Goal: Communication & Community: Answer question/provide support

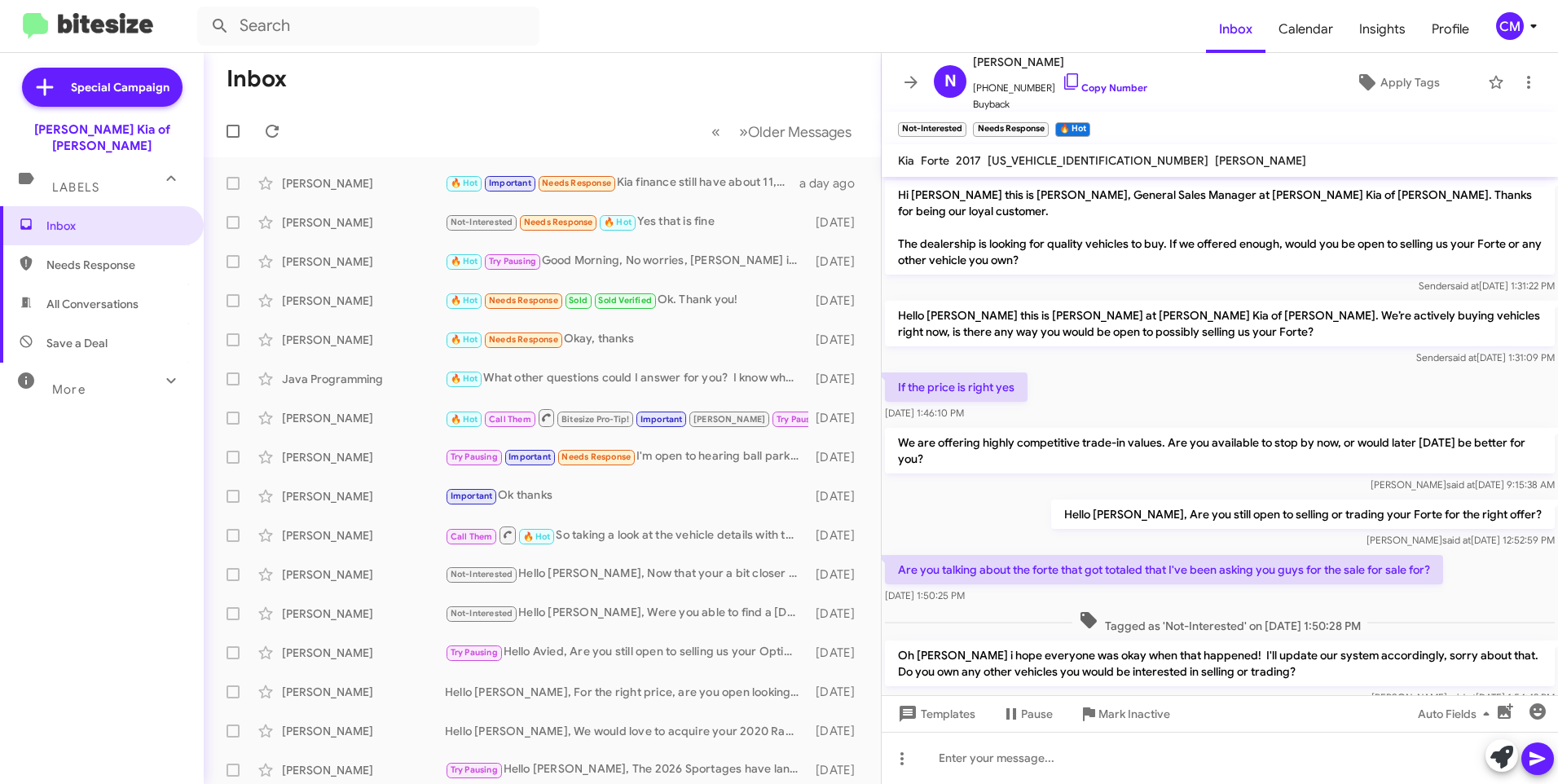
scroll to position [392, 0]
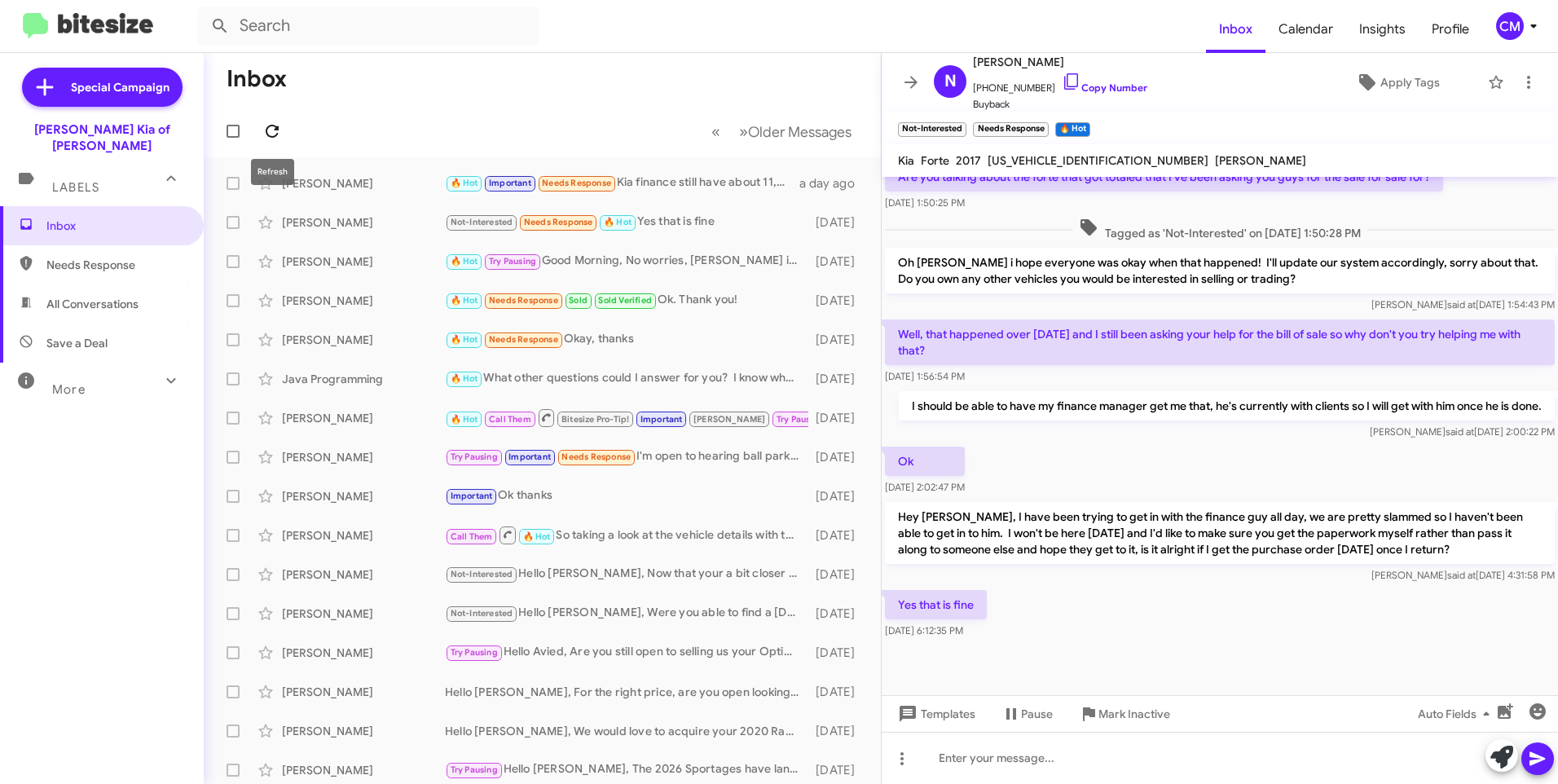
click at [274, 130] on icon at bounding box center [272, 131] width 19 height 19
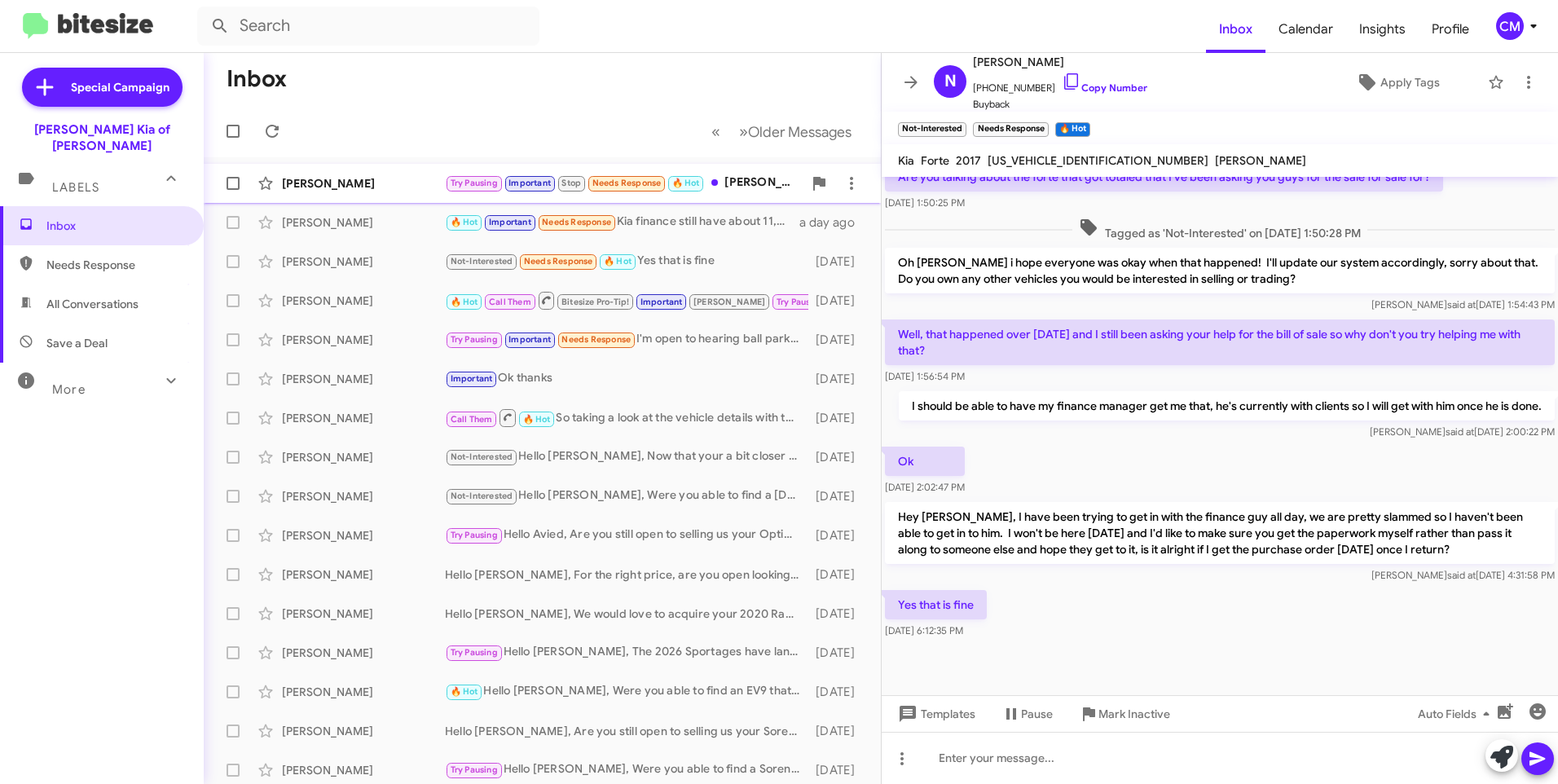
click at [369, 187] on div "[PERSON_NAME]" at bounding box center [363, 183] width 163 height 16
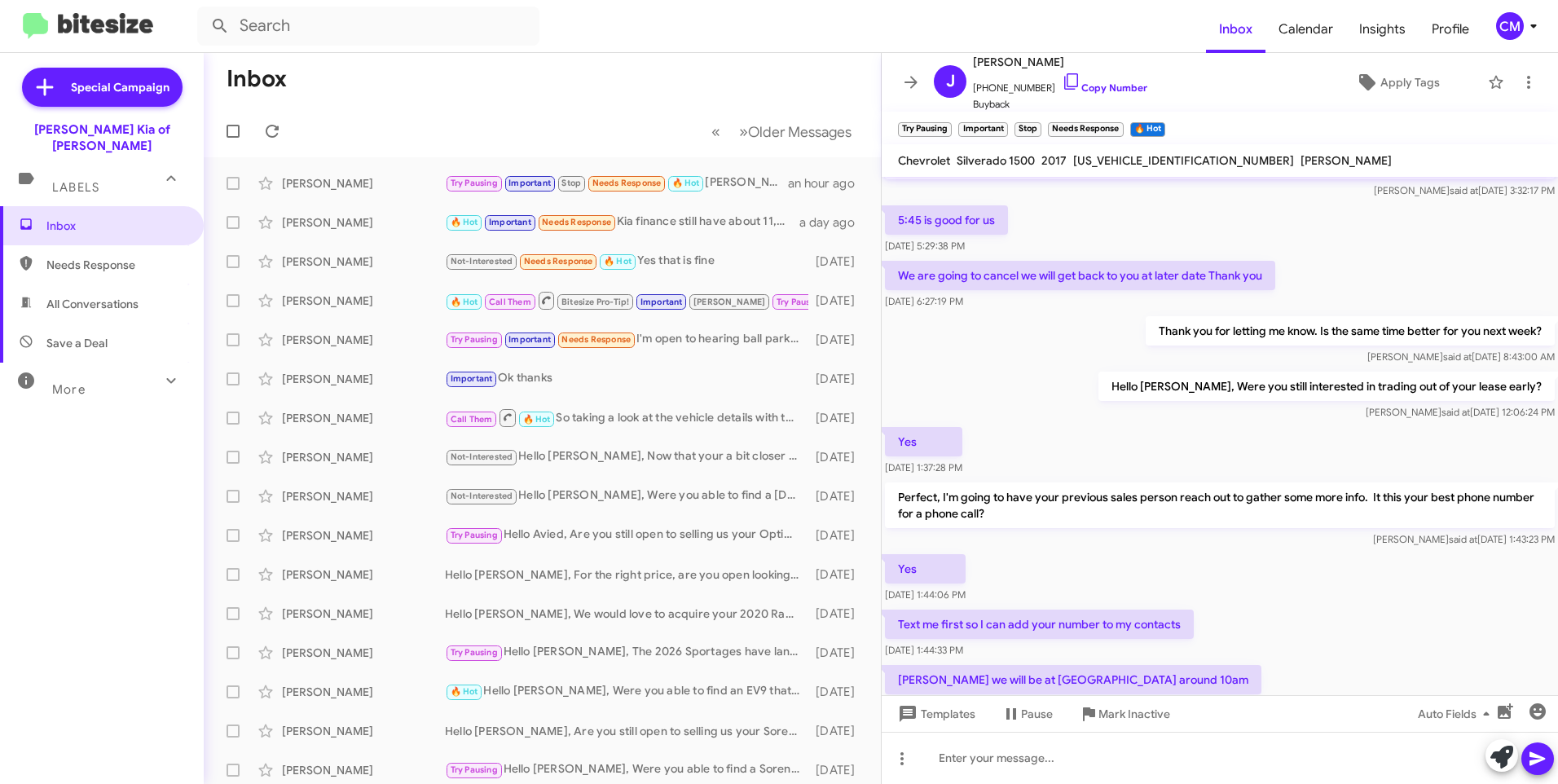
scroll to position [456, 0]
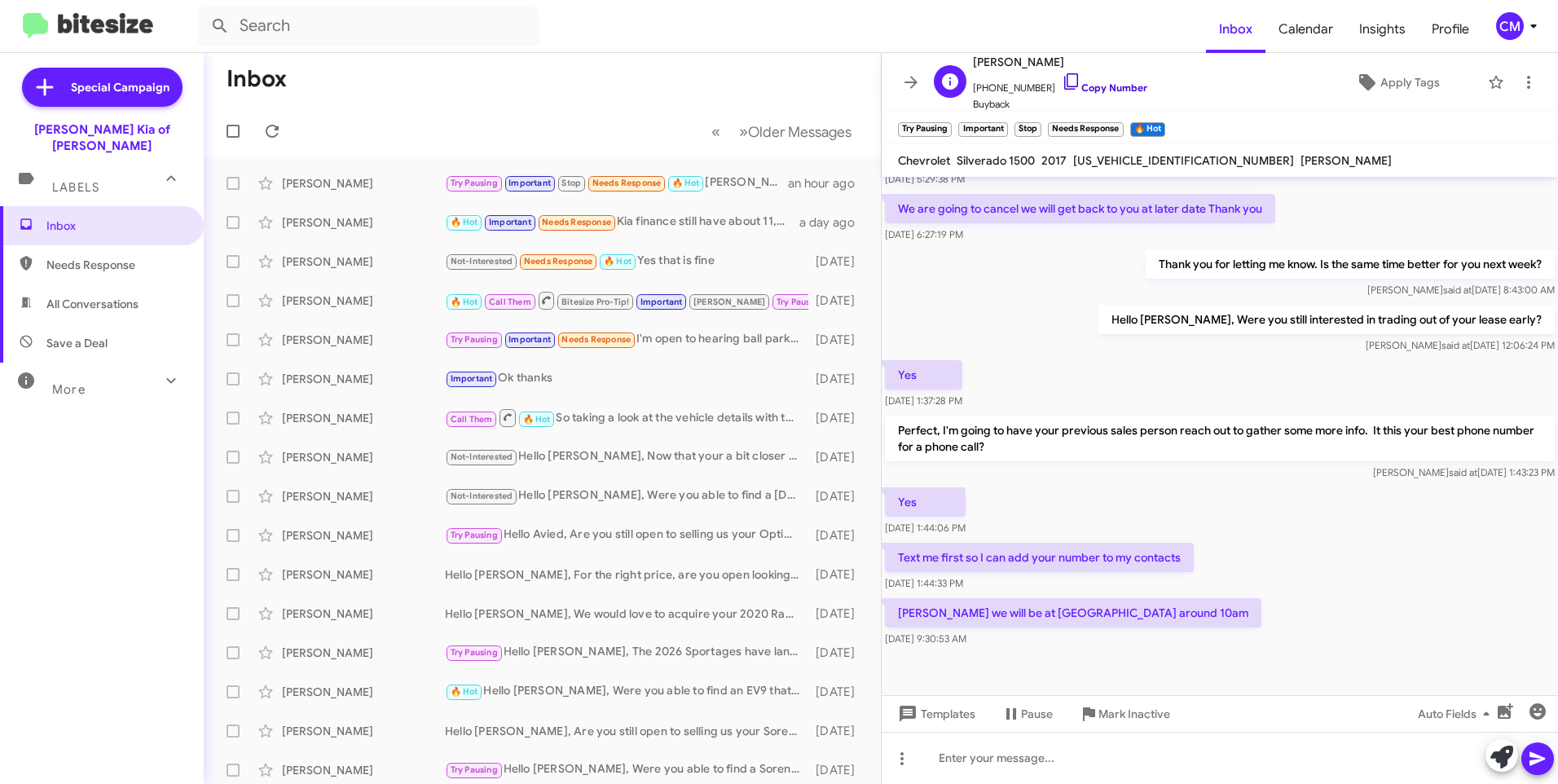
click at [1062, 80] on icon at bounding box center [1071, 81] width 19 height 19
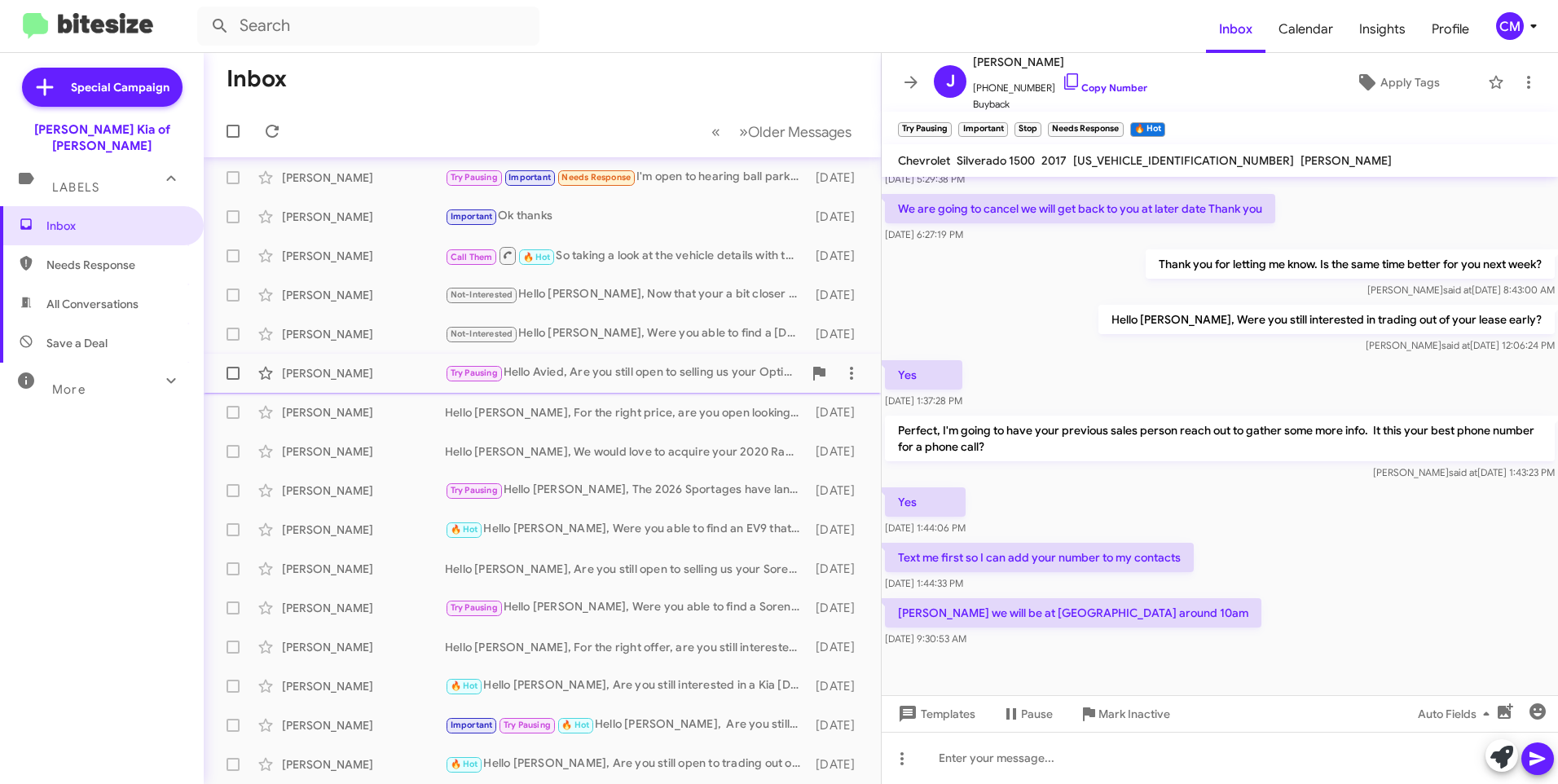
scroll to position [0, 0]
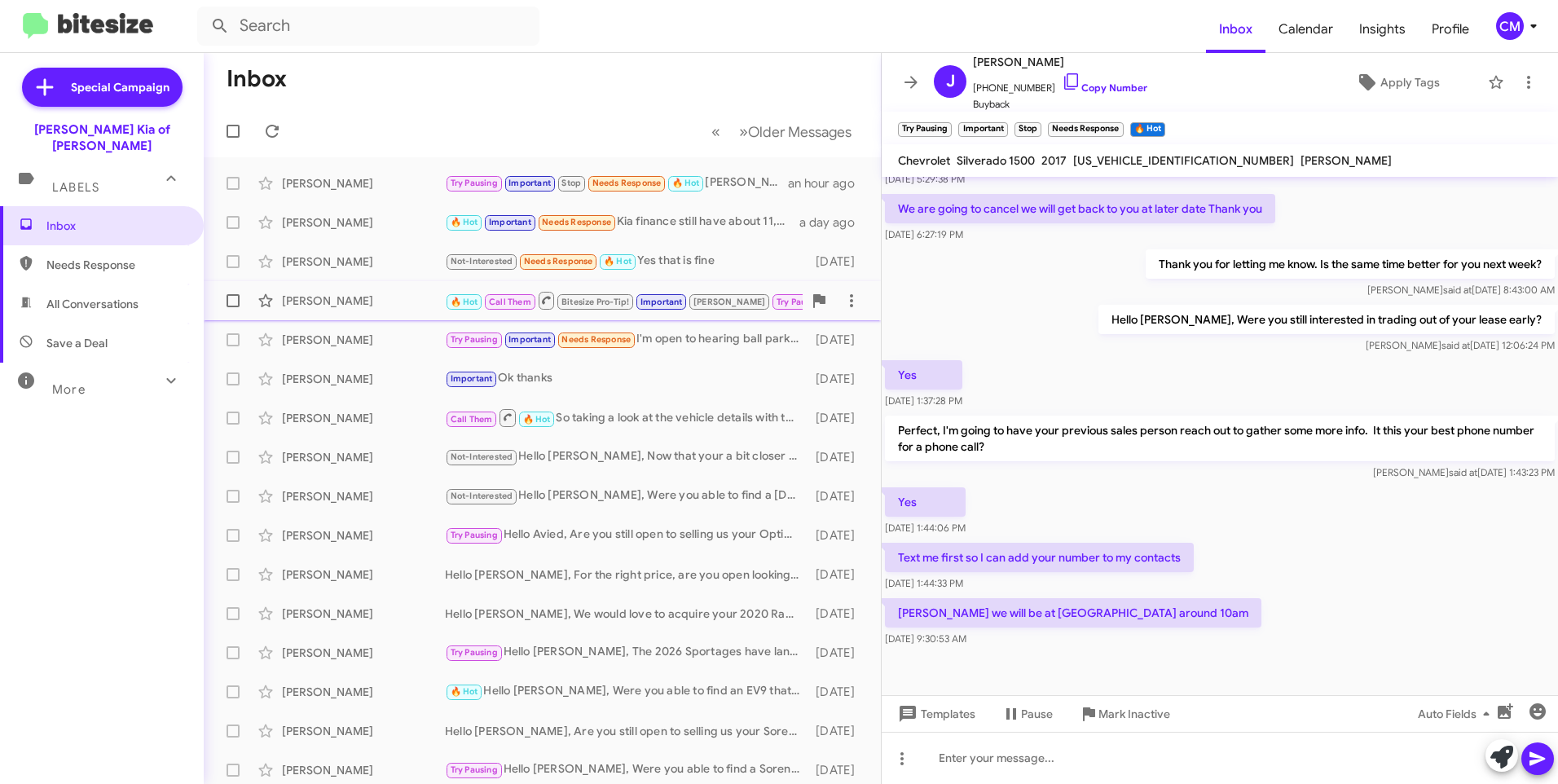
click at [358, 293] on div "[PERSON_NAME]" at bounding box center [363, 300] width 163 height 16
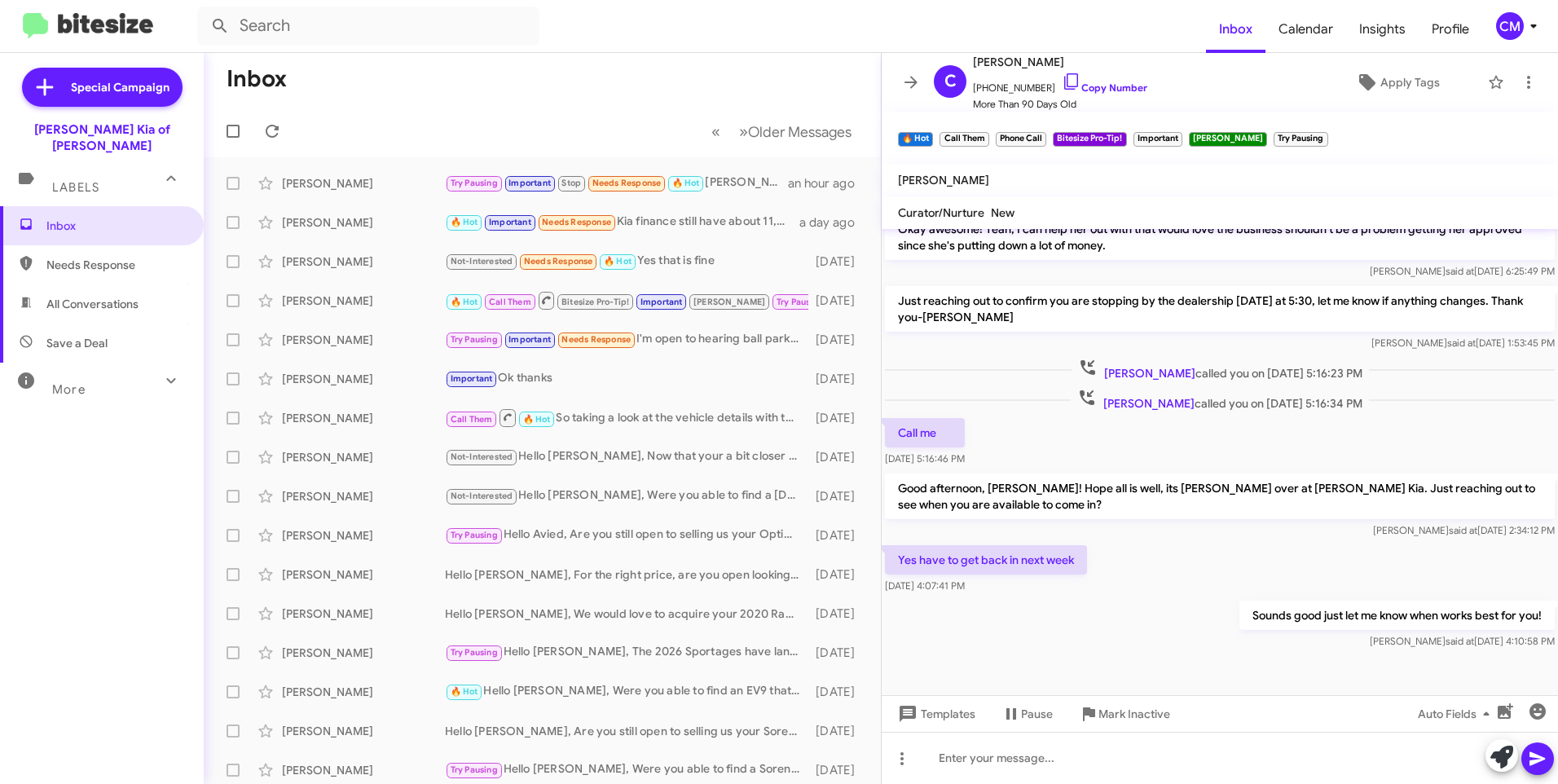
scroll to position [738, 0]
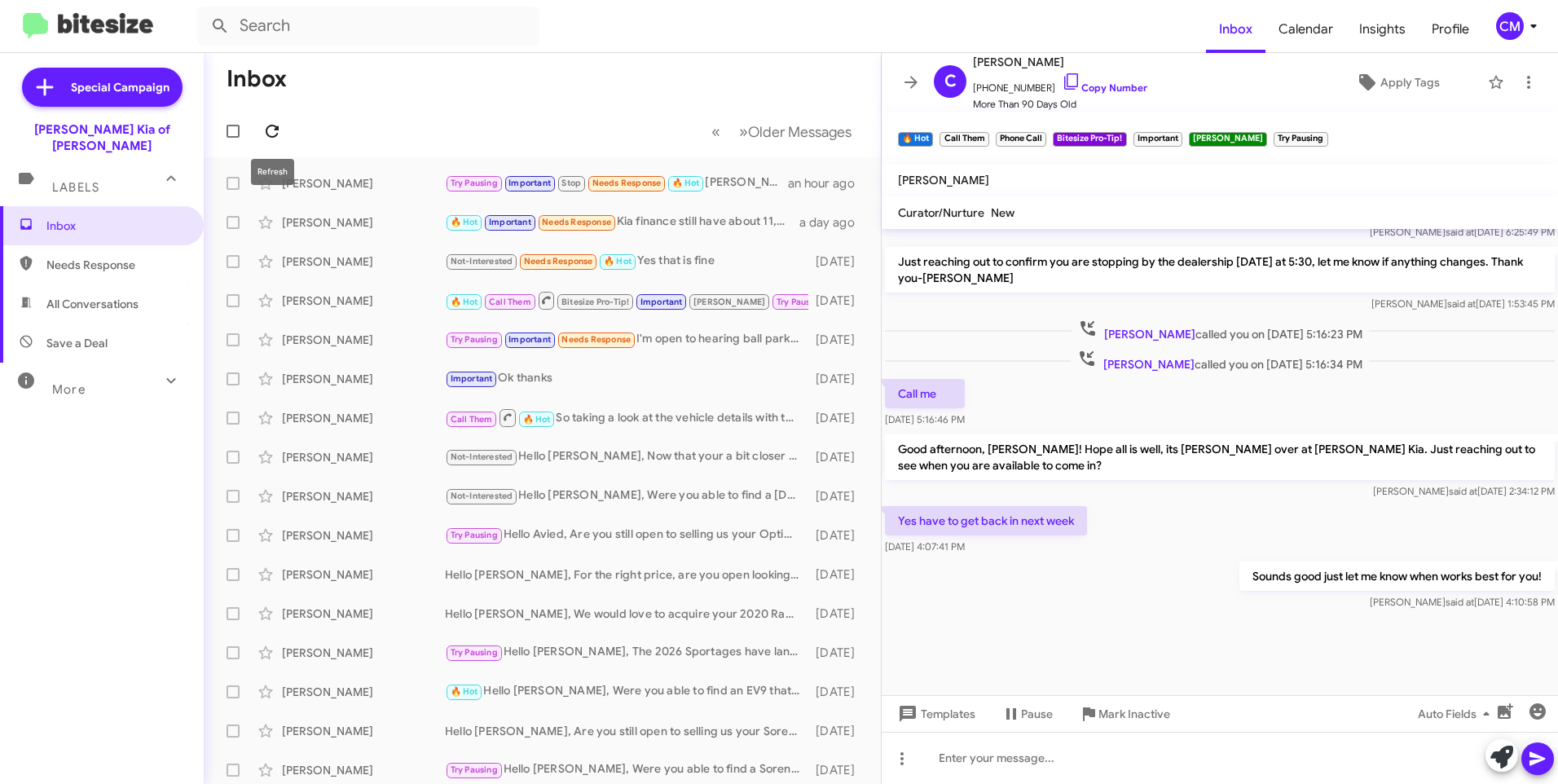
click at [283, 125] on span at bounding box center [272, 131] width 33 height 19
click at [274, 130] on icon at bounding box center [272, 131] width 13 height 13
